Goal: Transaction & Acquisition: Purchase product/service

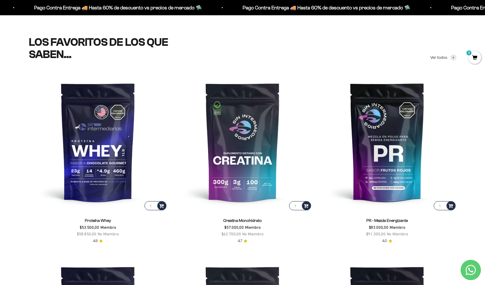
scroll to position [212, 0]
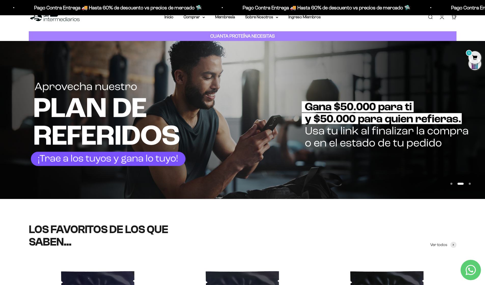
scroll to position [0, 0]
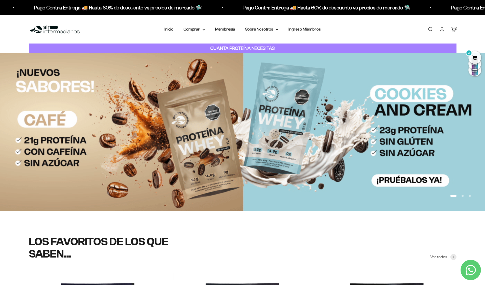
click at [476, 56] on span "2" at bounding box center [474, 57] width 13 height 13
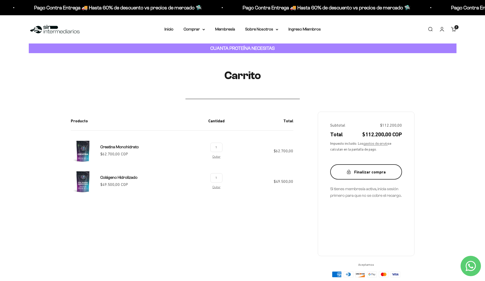
click at [354, 169] on div "Finalizar compra" at bounding box center [365, 172] width 51 height 7
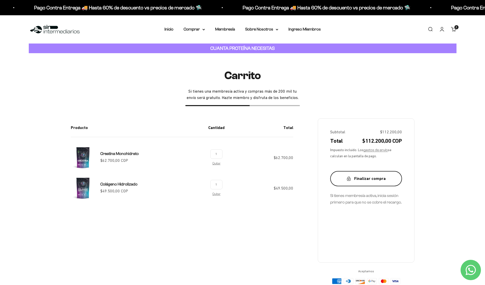
click at [351, 175] on button "Finalizar compra" at bounding box center [366, 178] width 72 height 15
